Goal: Navigation & Orientation: Understand site structure

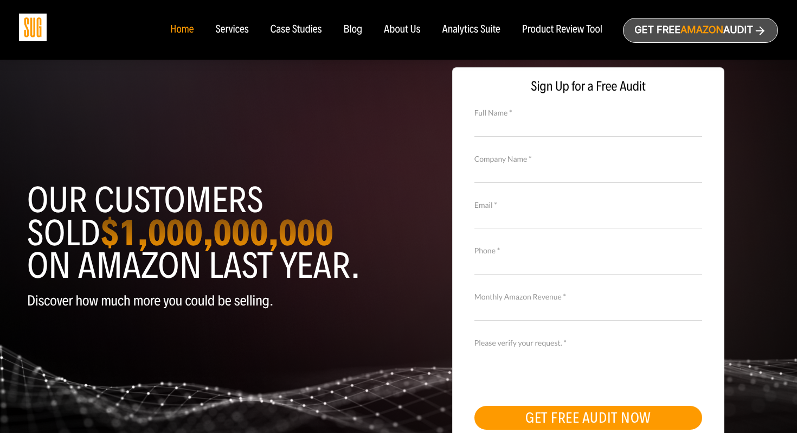
click at [395, 31] on div "About Us" at bounding box center [402, 30] width 37 height 12
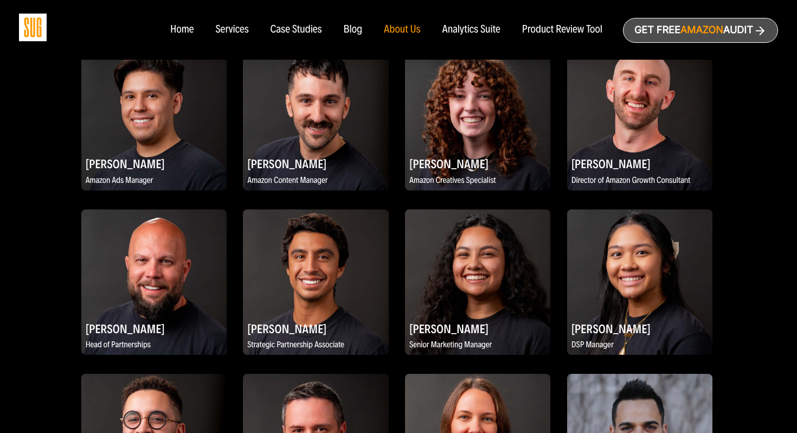
scroll to position [1170, 1]
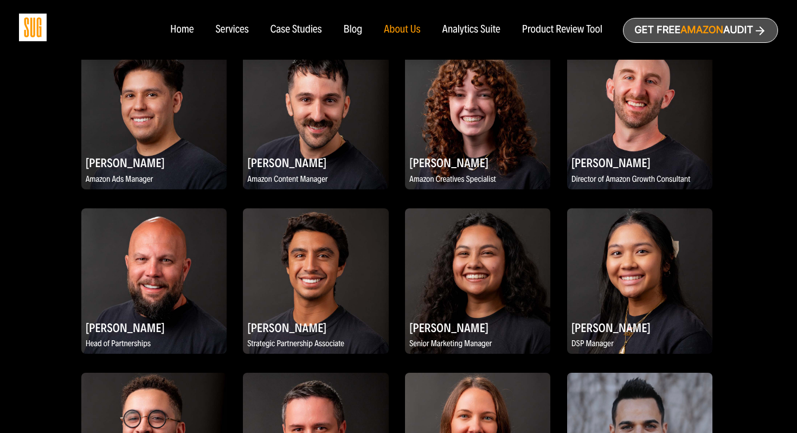
click at [278, 31] on div "Case Studies" at bounding box center [297, 30] width 52 height 12
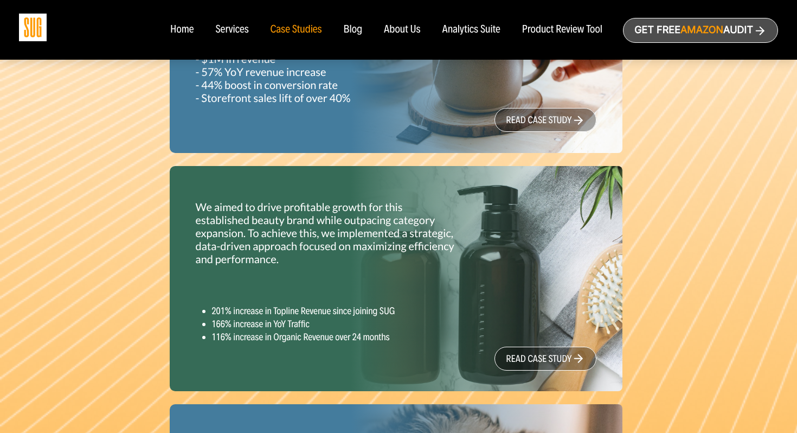
scroll to position [797, 0]
